Goal: Task Accomplishment & Management: Manage account settings

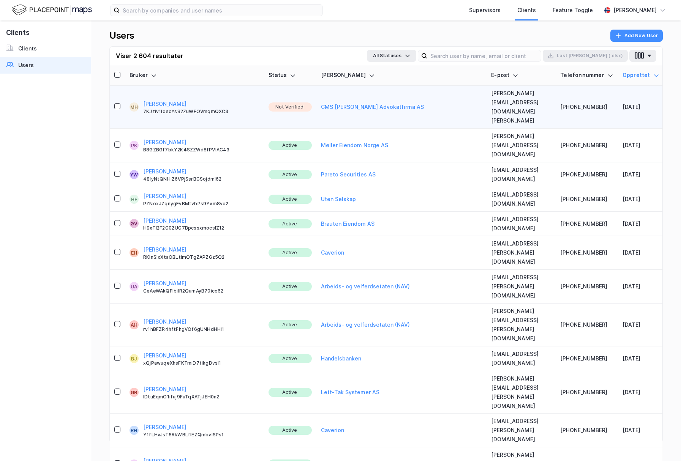
click at [158, 109] on div "7KJziv1ldebYsS2ZuWEOVmqmQXC3" at bounding box center [201, 112] width 116 height 6
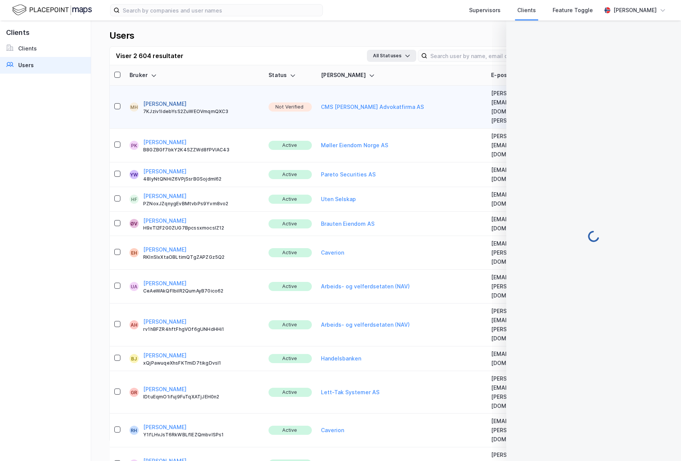
click at [158, 100] on button "[PERSON_NAME]" at bounding box center [164, 104] width 43 height 9
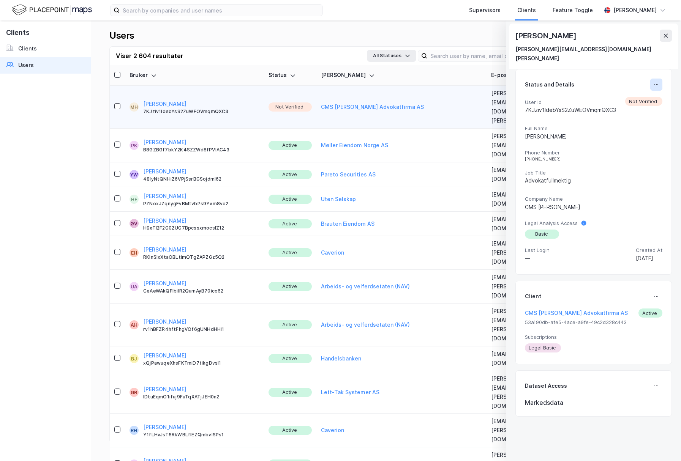
click at [664, 74] on div "Status and Details User Id 7KJziv1ldebYsS2ZuWEOVmqmQXC3 Not Verified Full Name …" at bounding box center [593, 172] width 156 height 206
click at [659, 82] on icon at bounding box center [656, 85] width 6 height 6
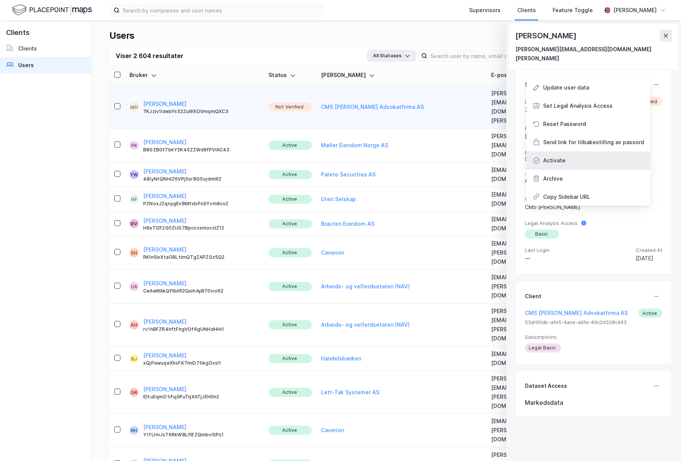
click at [573, 153] on div "Activate" at bounding box center [588, 161] width 124 height 18
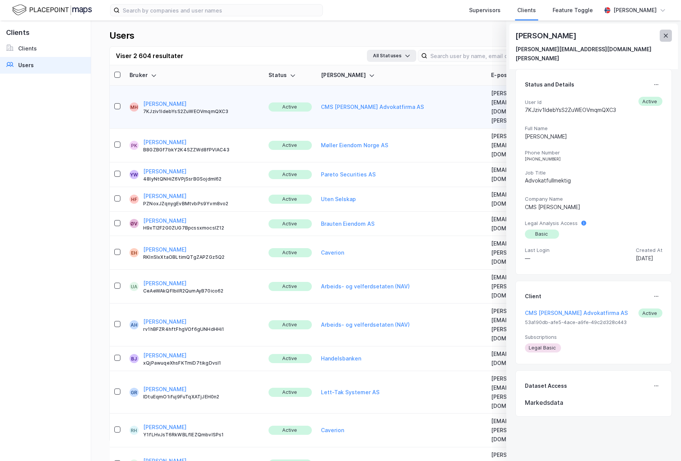
click at [663, 37] on icon at bounding box center [666, 36] width 6 height 6
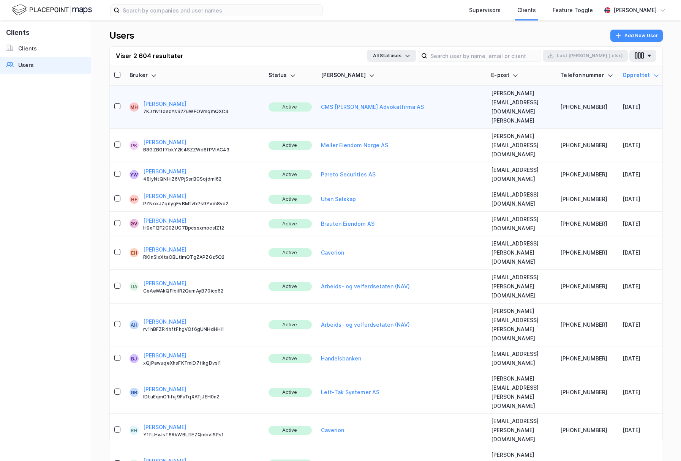
drag, startPoint x: 489, startPoint y: 104, endPoint x: 488, endPoint y: 98, distance: 5.8
click at [489, 104] on td "[PERSON_NAME][EMAIL_ADDRESS][DOMAIN_NAME][PERSON_NAME]" at bounding box center [521, 107] width 69 height 43
click at [488, 98] on td "[PERSON_NAME][EMAIL_ADDRESS][DOMAIN_NAME][PERSON_NAME]" at bounding box center [521, 107] width 69 height 43
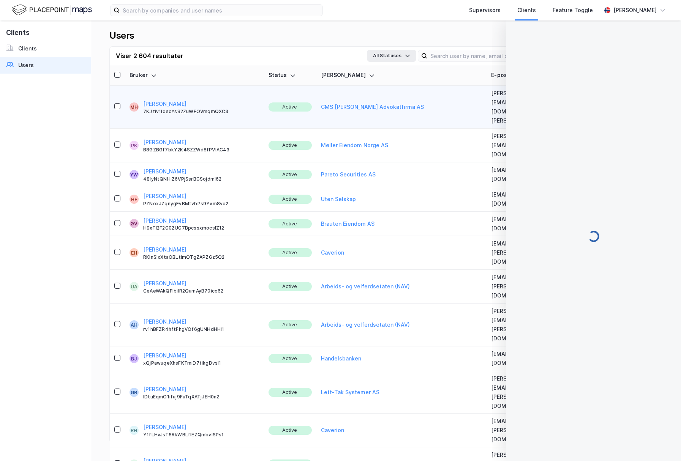
click at [488, 98] on td "[PERSON_NAME][EMAIL_ADDRESS][DOMAIN_NAME][PERSON_NAME]" at bounding box center [521, 107] width 69 height 43
copy td "[PERSON_NAME][EMAIL_ADDRESS][DOMAIN_NAME][PERSON_NAME]"
